Goal: Information Seeking & Learning: Learn about a topic

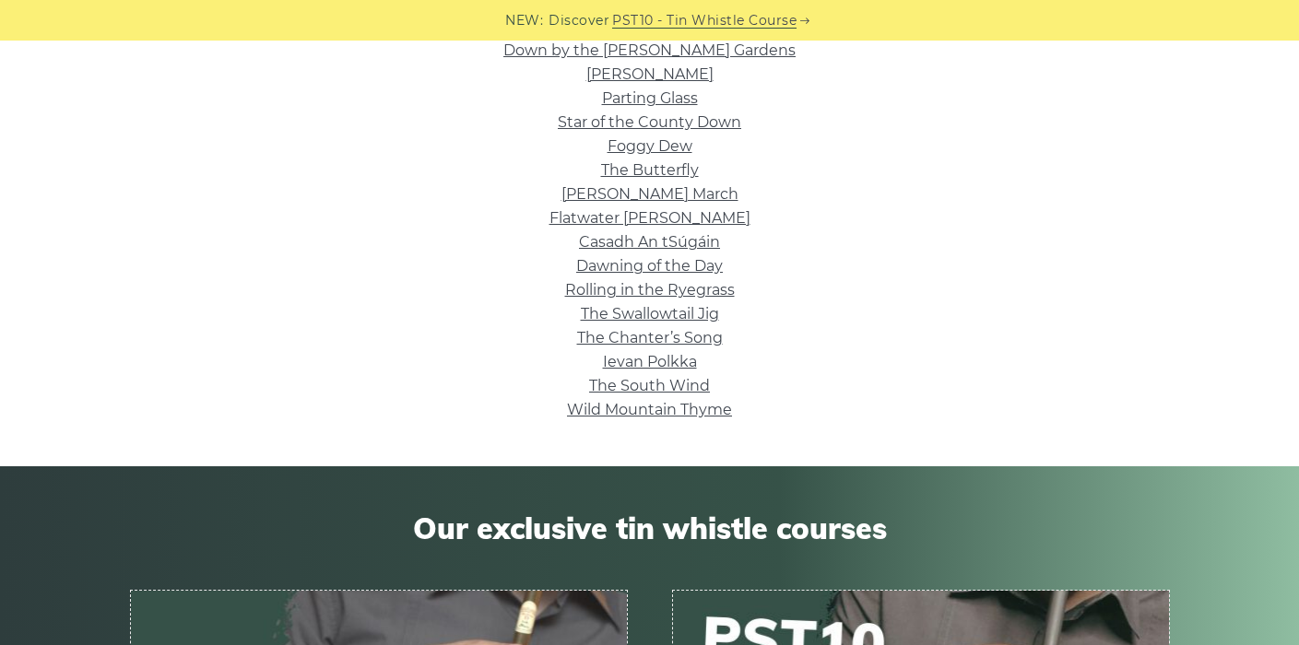
scroll to position [675, 0]
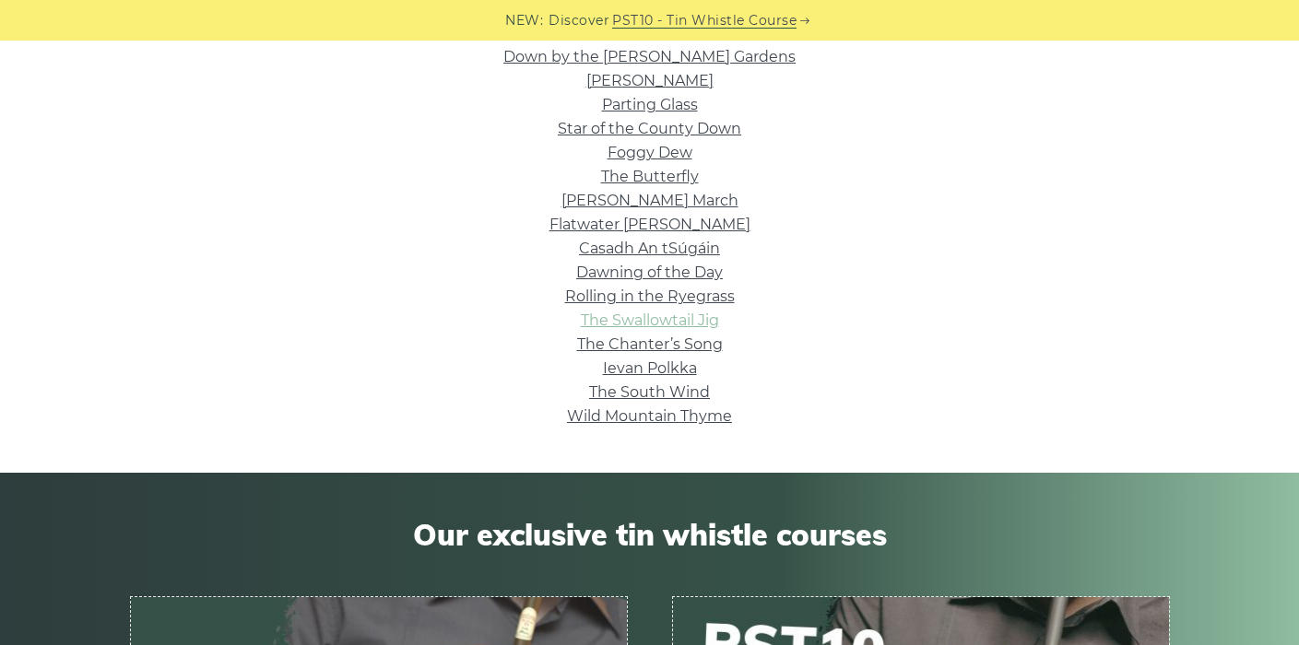
click at [636, 324] on link "The Swallowtail Jig" at bounding box center [650, 321] width 138 height 18
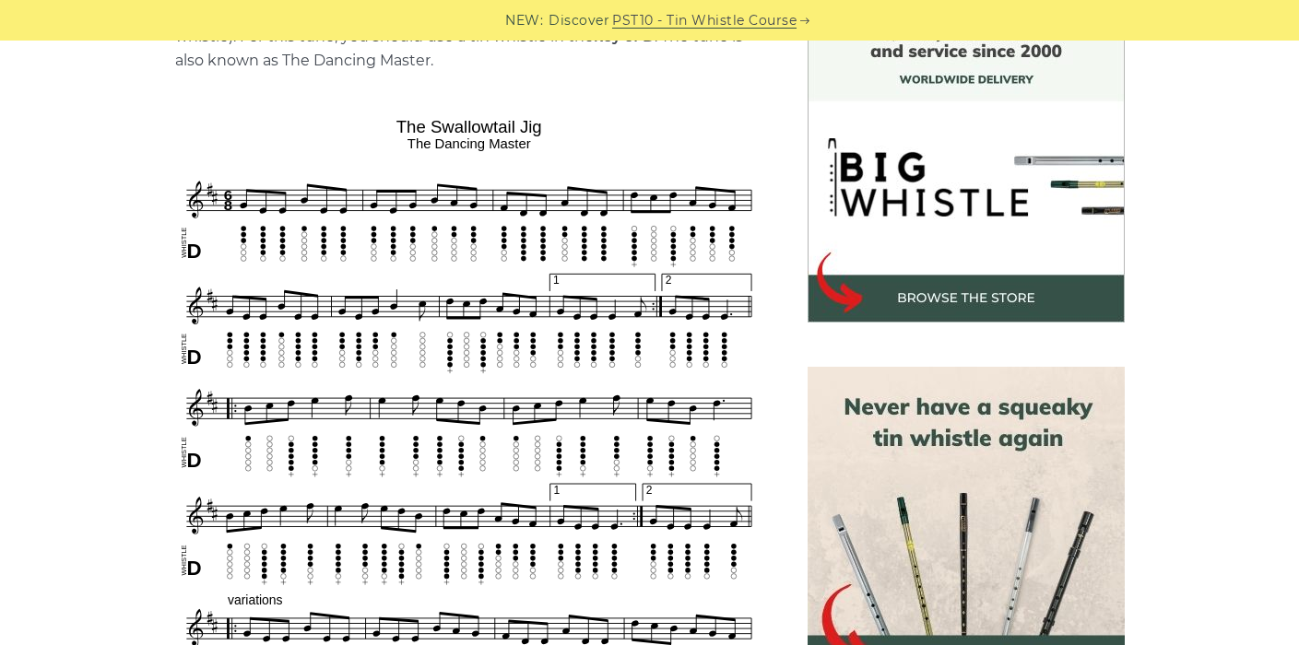
scroll to position [517, 0]
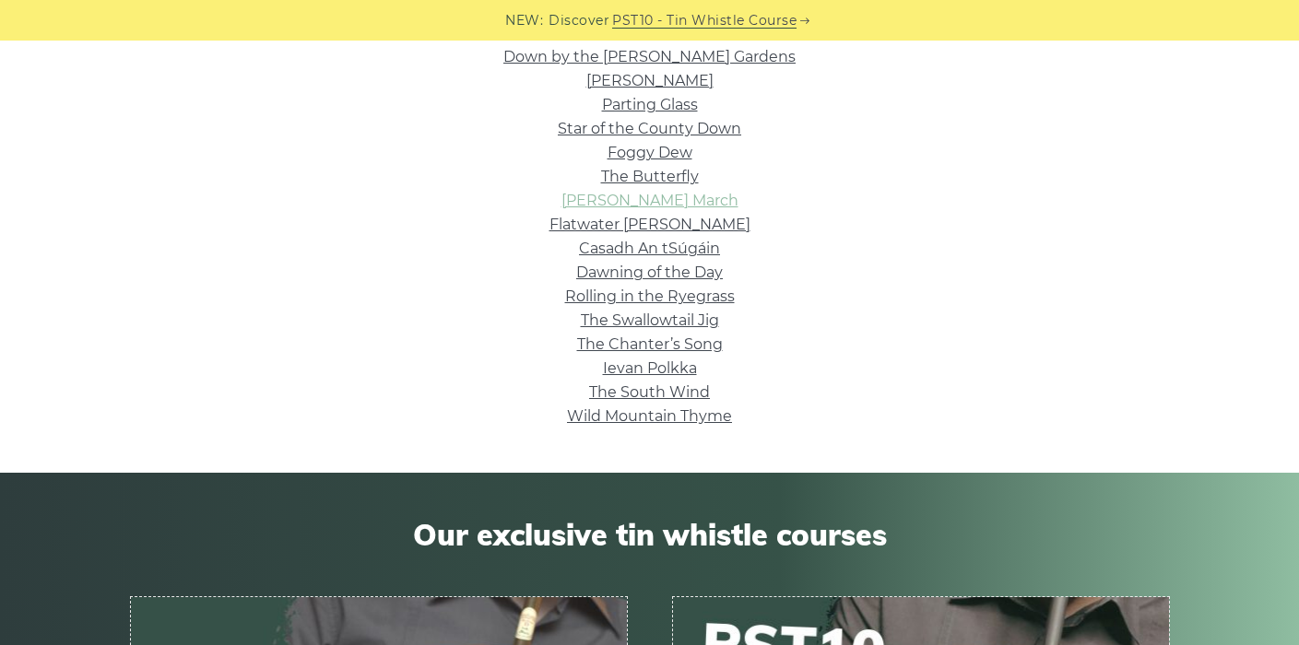
click at [713, 203] on link "[PERSON_NAME] March" at bounding box center [649, 201] width 177 height 18
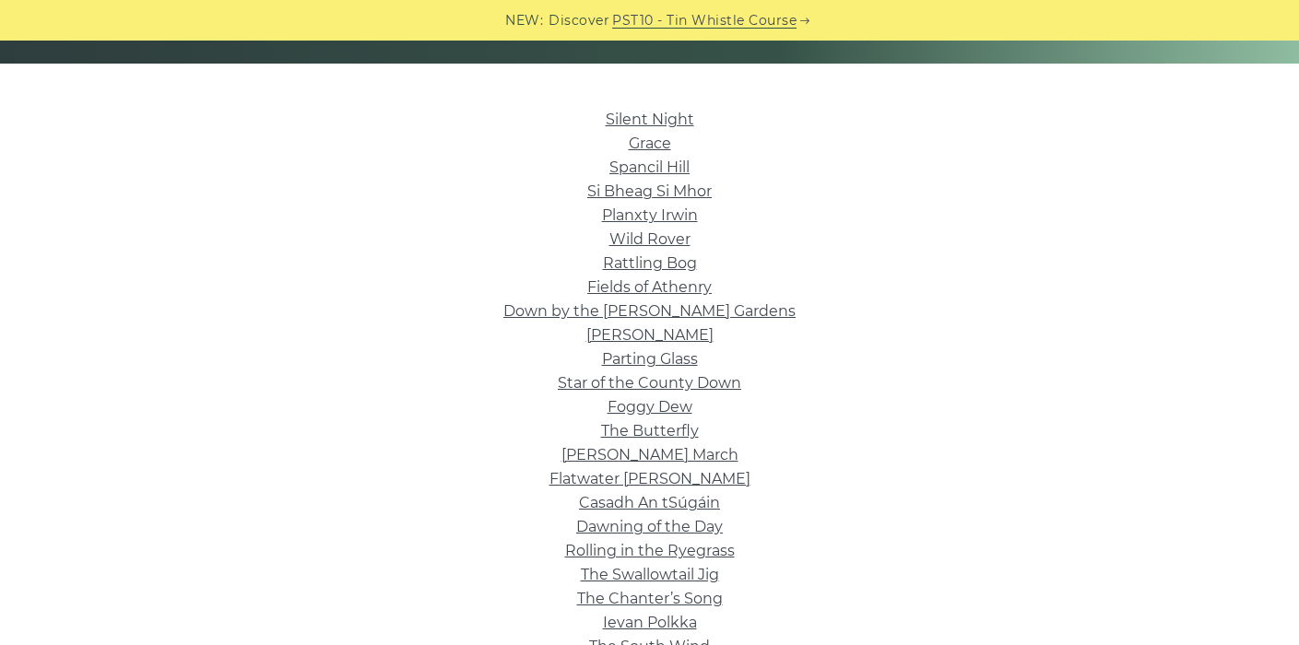
scroll to position [421, 0]
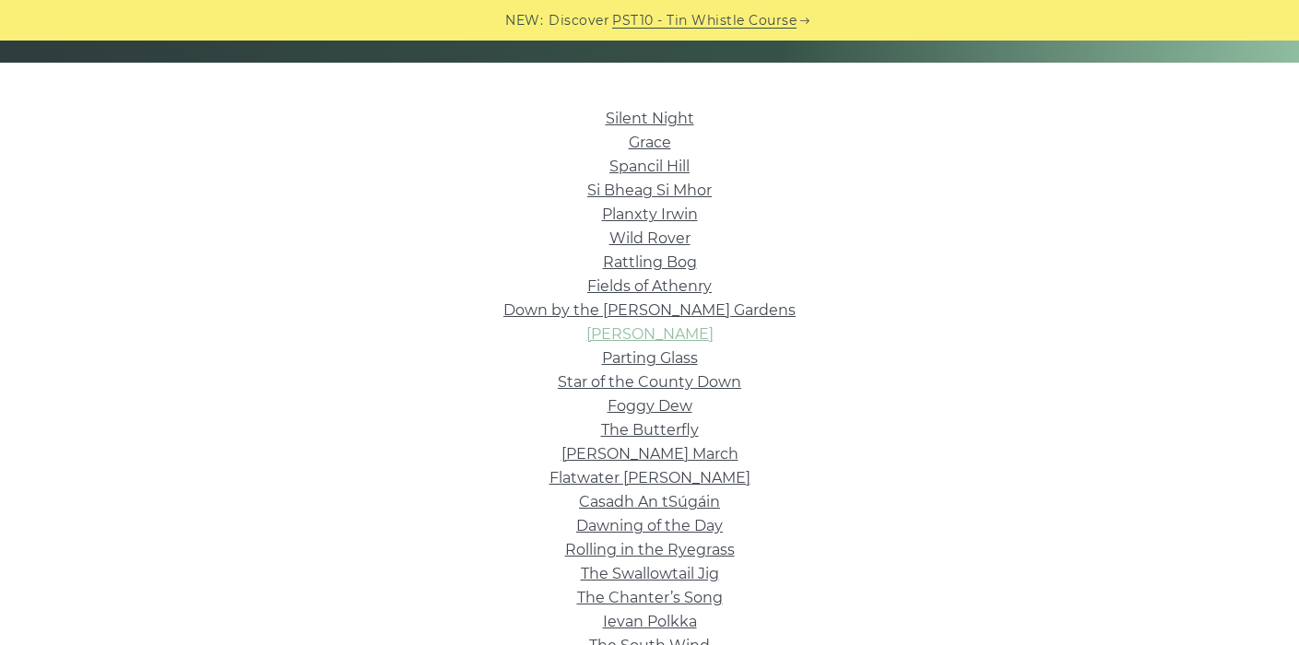
click at [699, 336] on link "[PERSON_NAME]" at bounding box center [649, 334] width 127 height 18
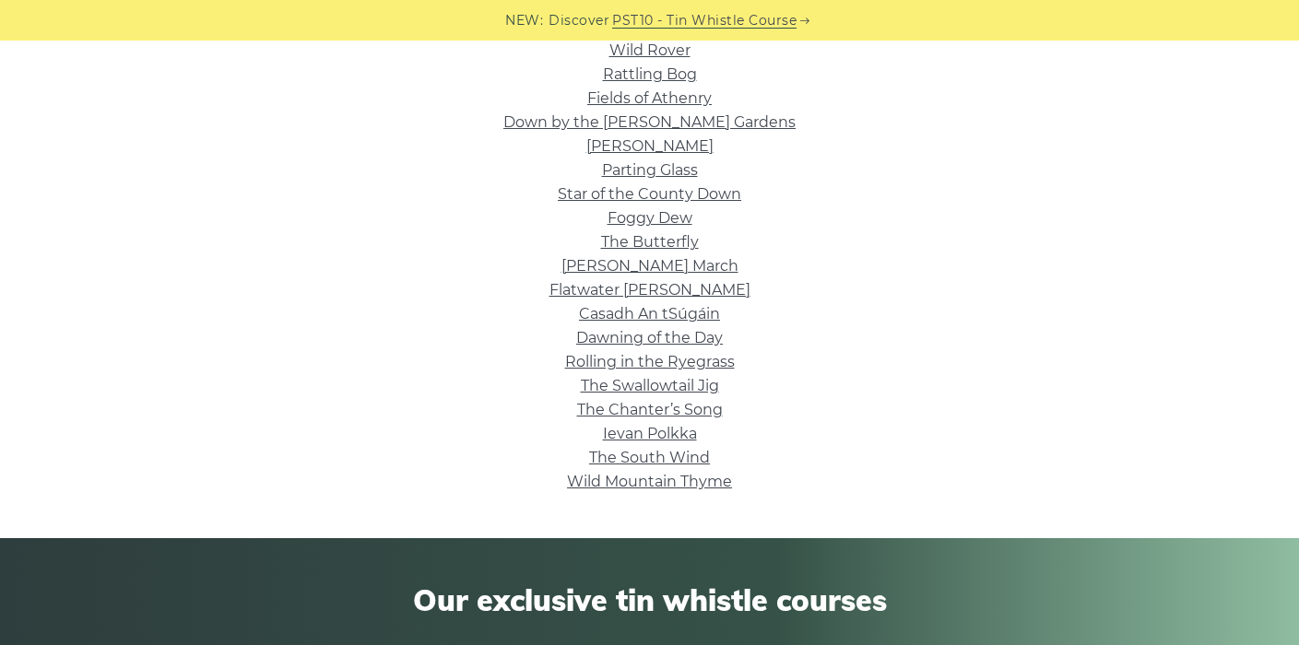
scroll to position [616, 0]
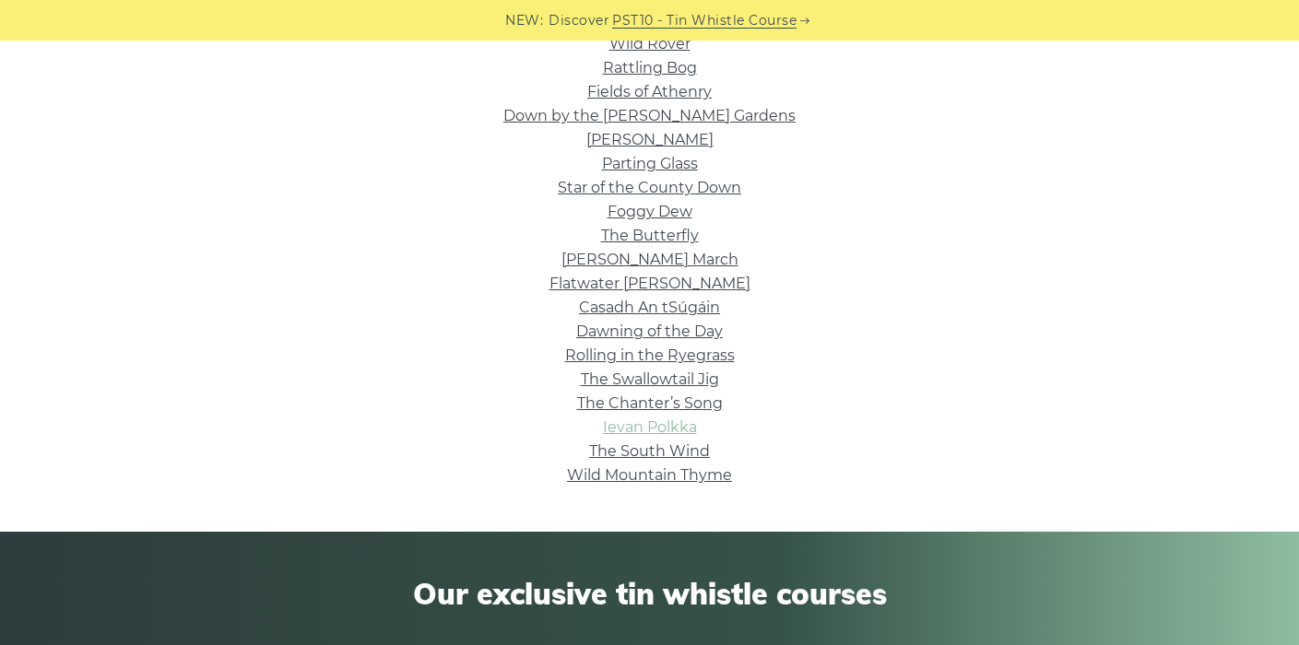
click at [689, 427] on link "Ievan Polkka" at bounding box center [650, 427] width 94 height 18
click at [608, 399] on link "The Chanter’s Song" at bounding box center [650, 403] width 146 height 18
click at [737, 120] on link "Down by the [PERSON_NAME] Gardens" at bounding box center [649, 116] width 292 height 18
click at [609, 453] on link "The South Wind" at bounding box center [649, 451] width 121 height 18
click at [656, 477] on link "Wild Mountain Thyme" at bounding box center [649, 475] width 165 height 18
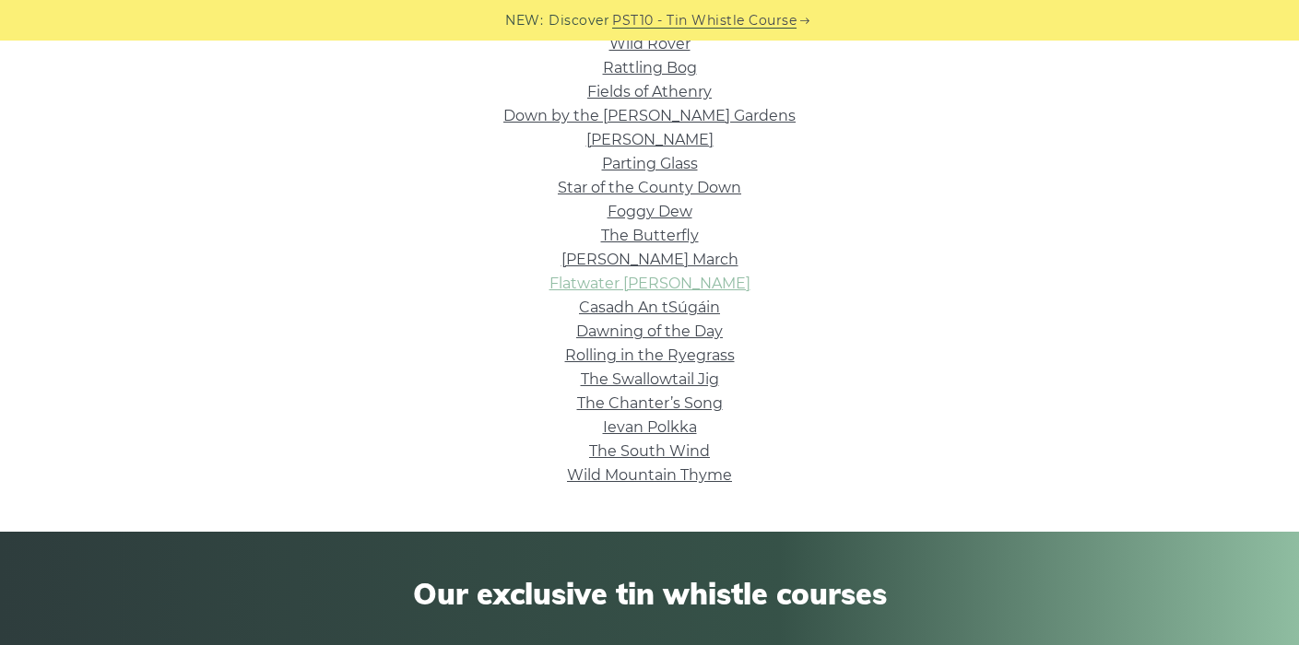
click at [623, 282] on link "Flatwater [PERSON_NAME]" at bounding box center [649, 284] width 201 height 18
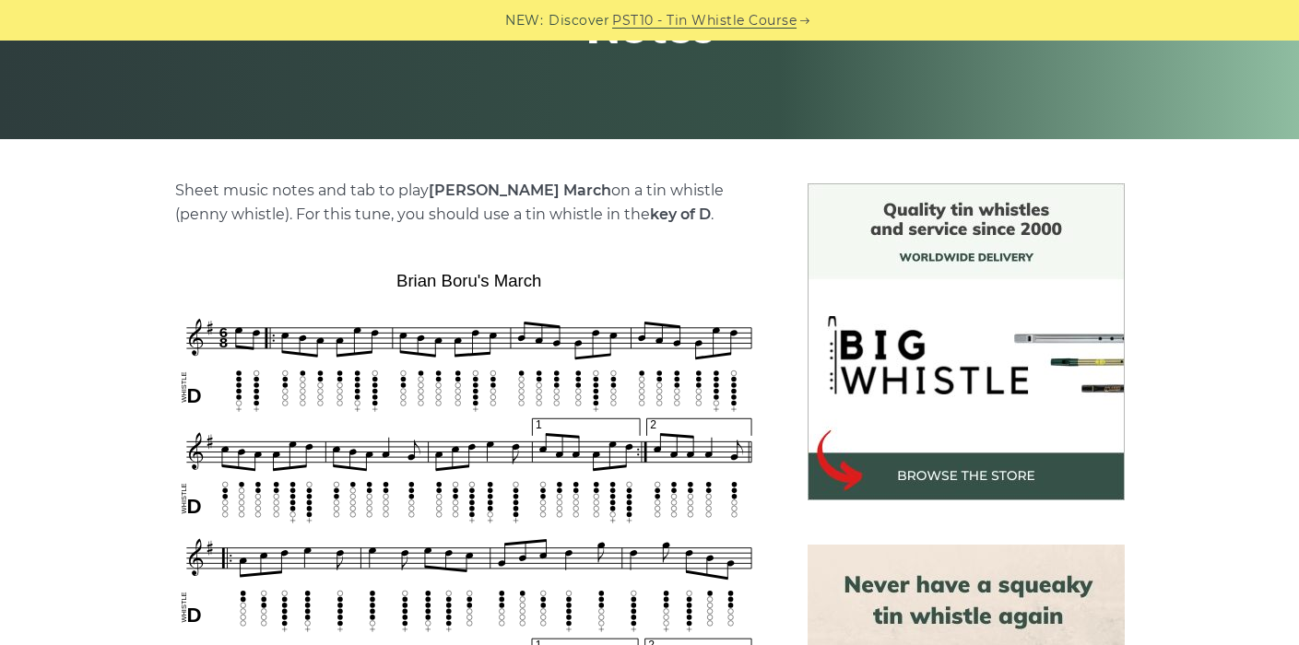
scroll to position [351, 0]
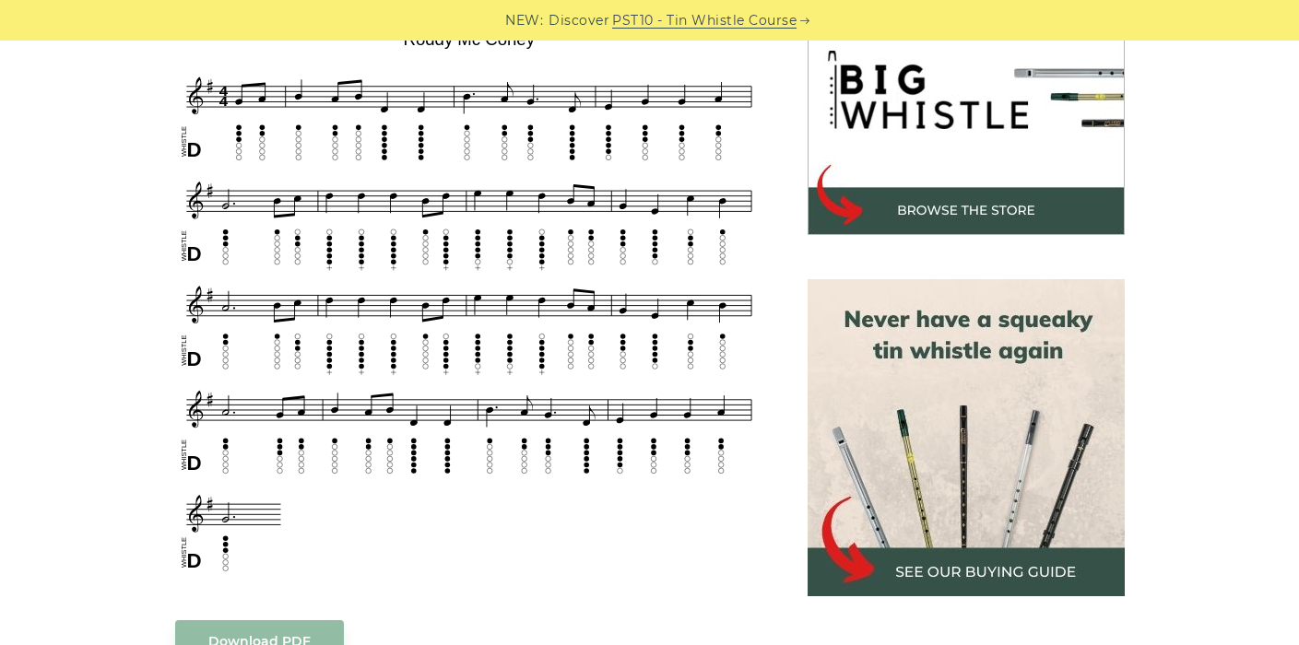
scroll to position [617, 0]
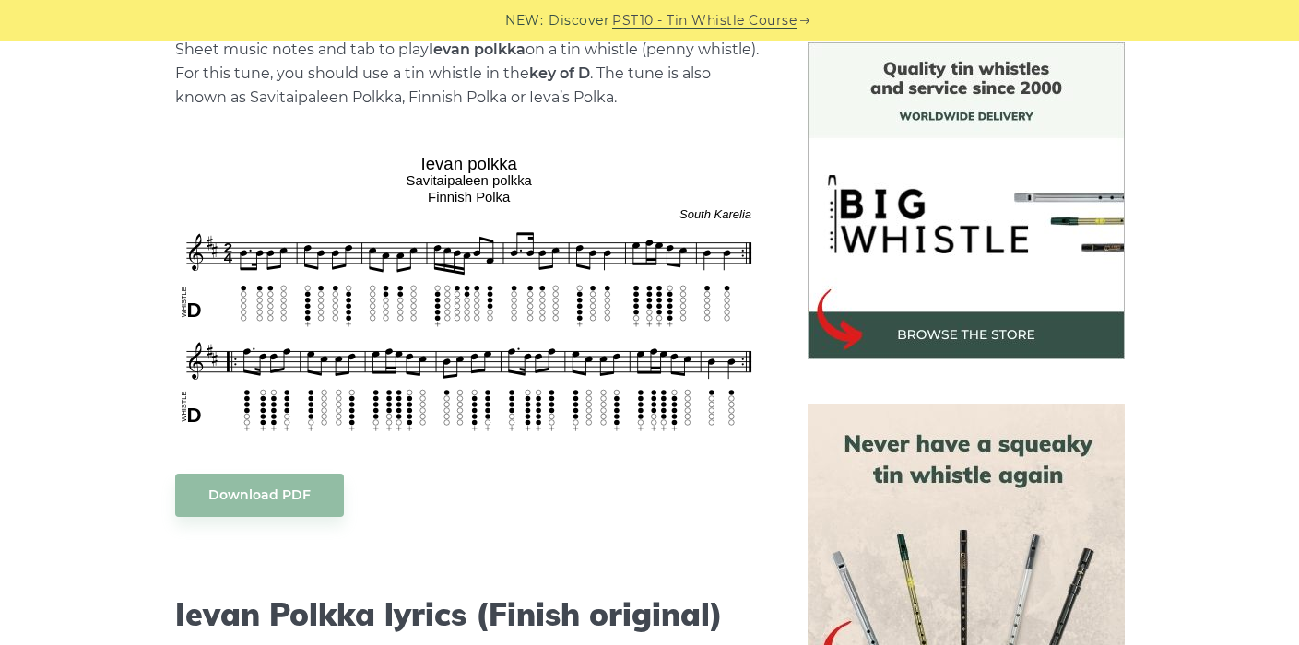
scroll to position [499, 0]
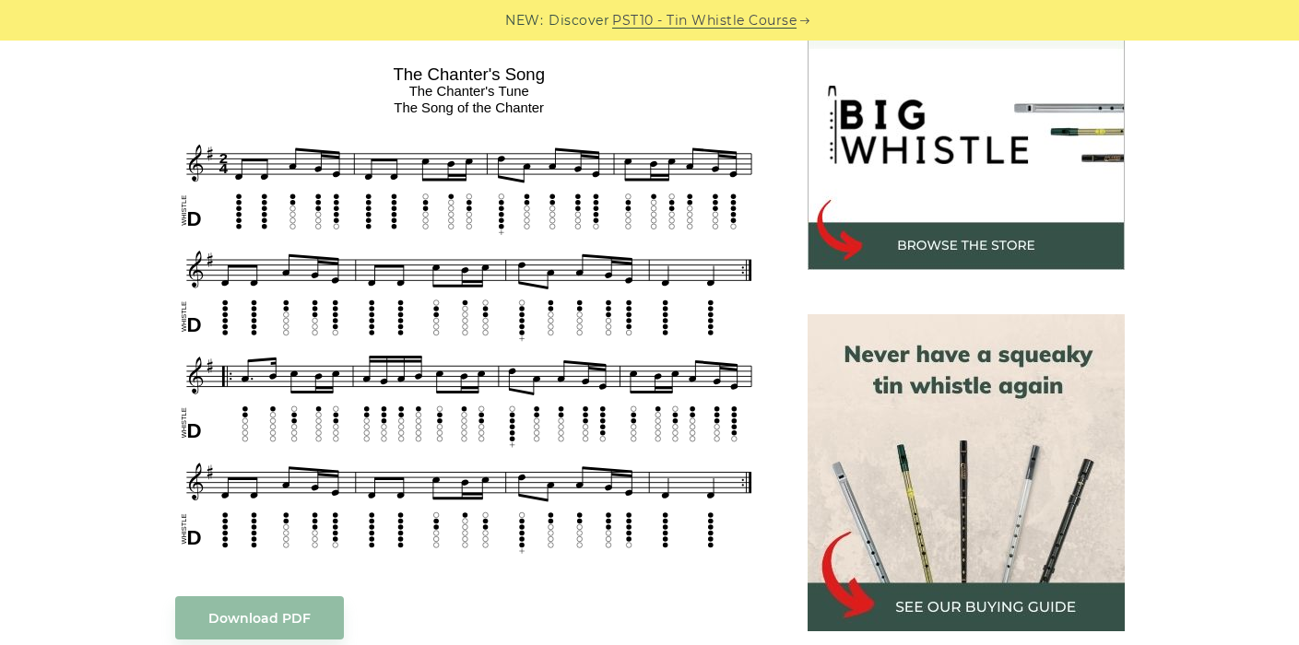
scroll to position [576, 0]
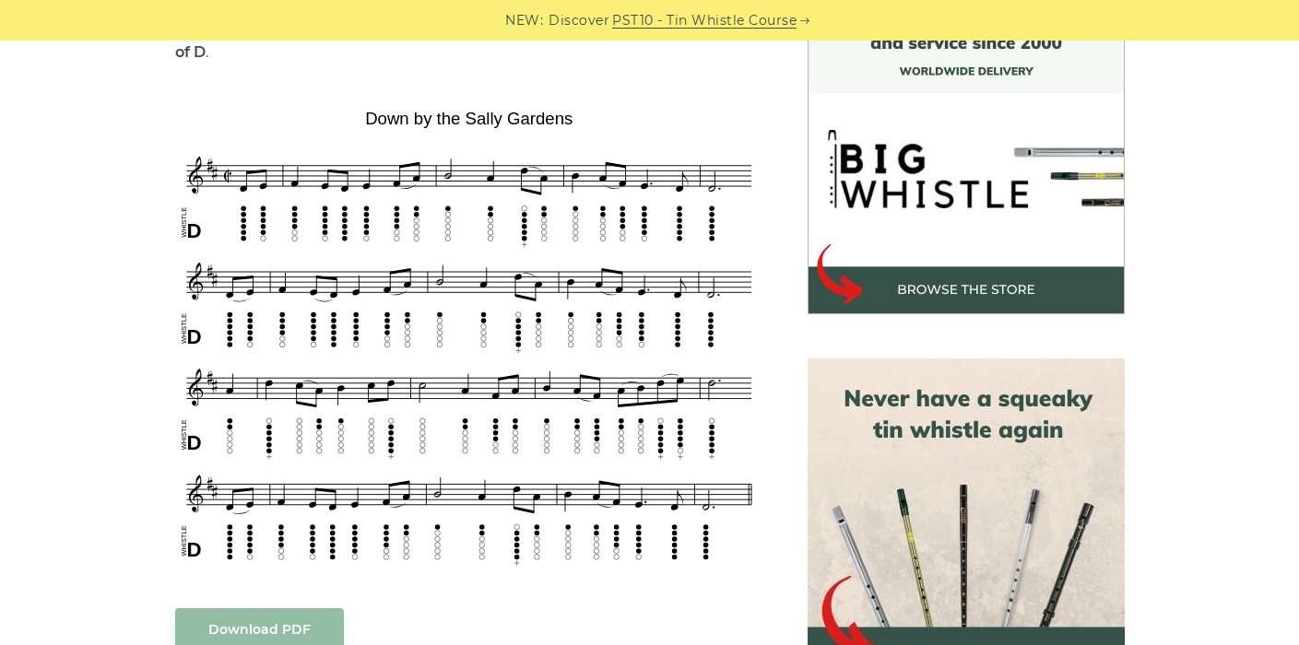
scroll to position [539, 0]
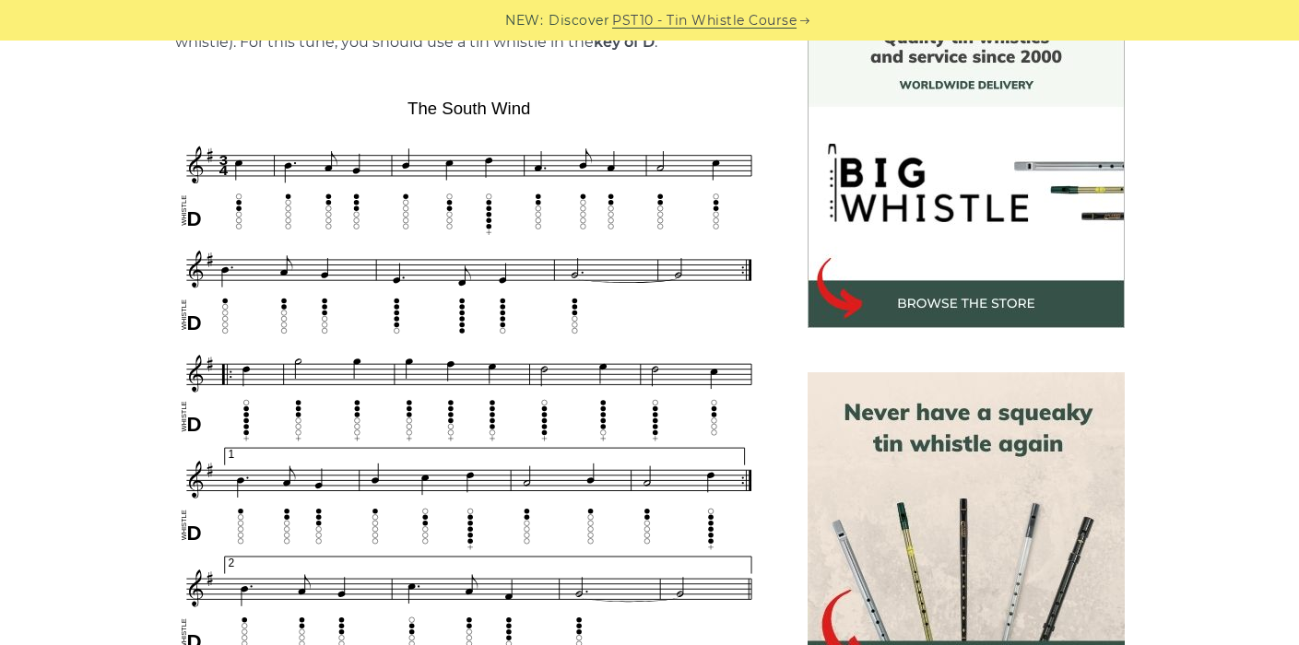
scroll to position [516, 0]
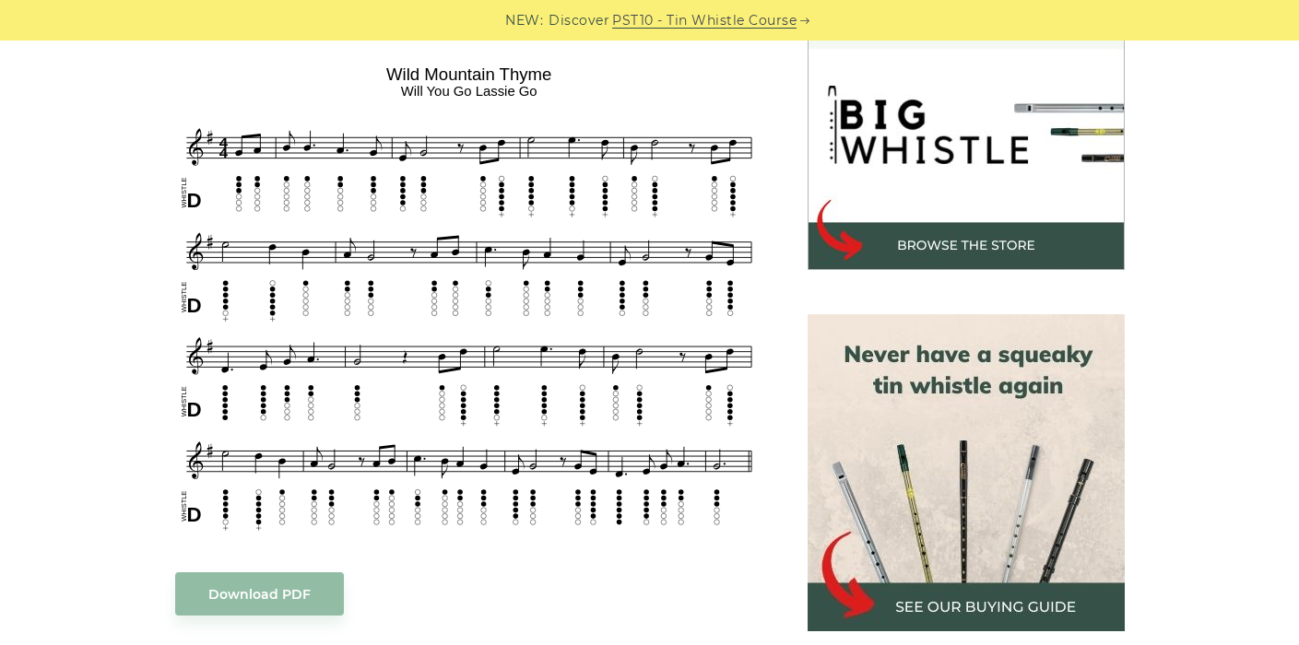
scroll to position [583, 0]
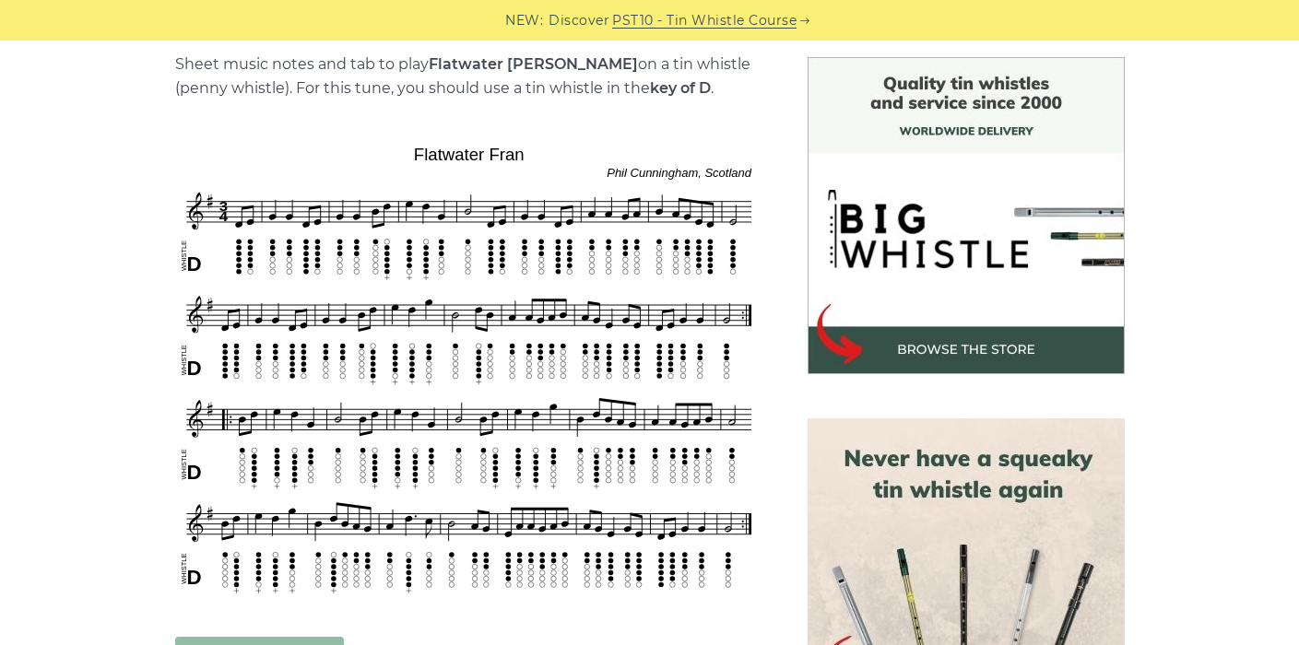
scroll to position [475, 0]
